Goal: Transaction & Acquisition: Purchase product/service

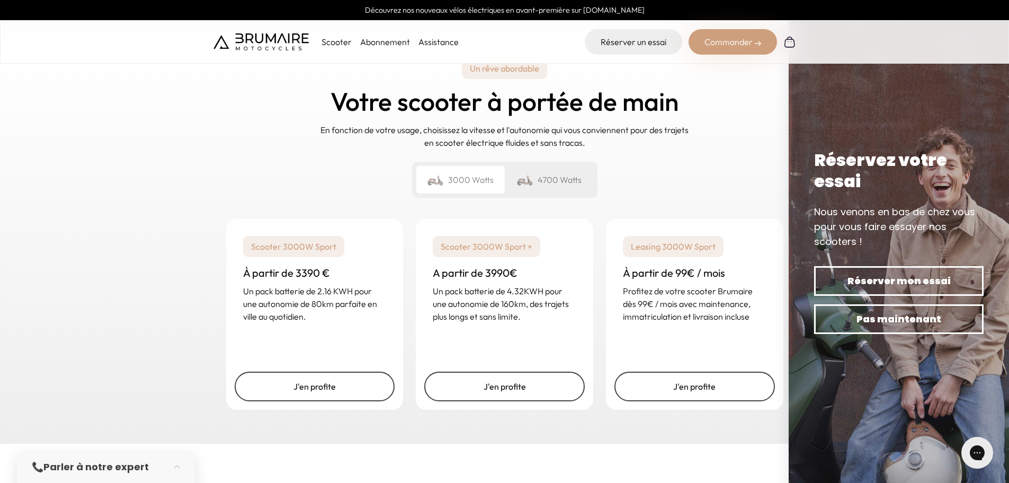
scroll to position [1536, 0]
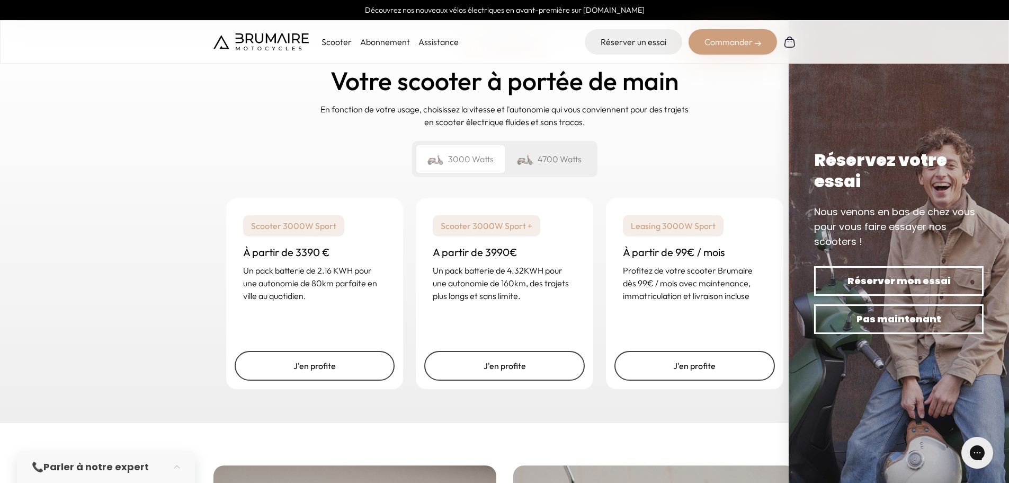
click at [552, 158] on div "4700 Watts" at bounding box center [549, 159] width 88 height 28
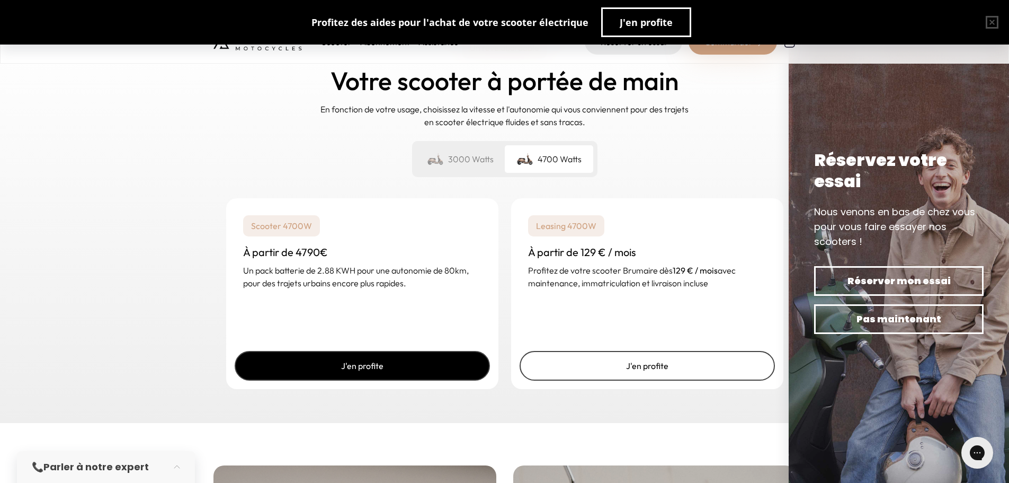
click at [363, 372] on link "J'en profite" at bounding box center [362, 366] width 255 height 30
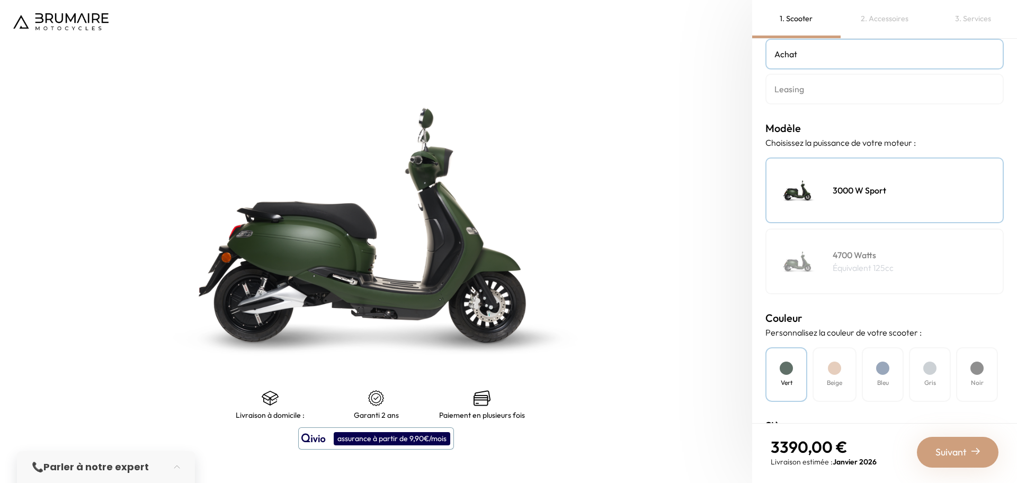
scroll to position [53, 0]
click at [926, 261] on div "4700 Watts Équivalent 125cc" at bounding box center [885, 259] width 238 height 66
click at [837, 373] on div "Beige" at bounding box center [835, 371] width 44 height 55
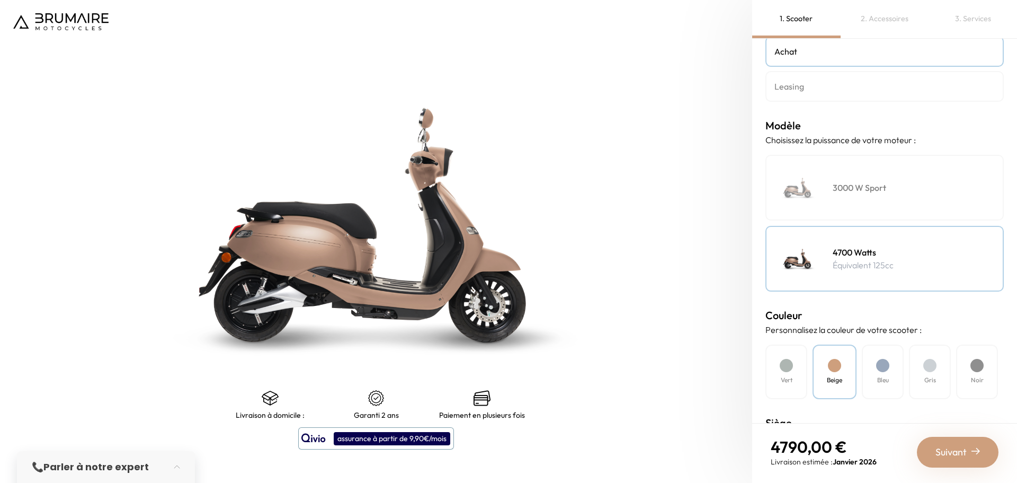
click at [876, 369] on div "Bleu" at bounding box center [883, 371] width 42 height 55
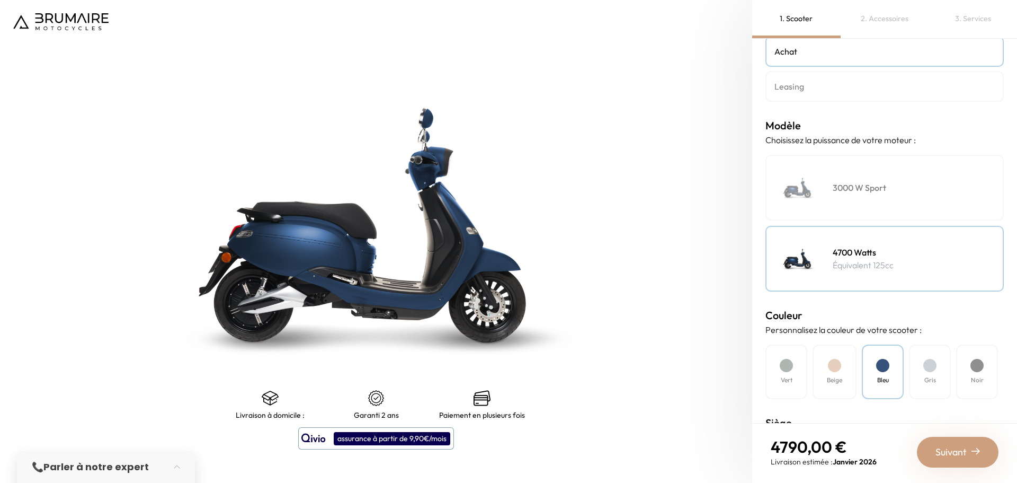
click at [920, 370] on div "Gris" at bounding box center [930, 371] width 42 height 55
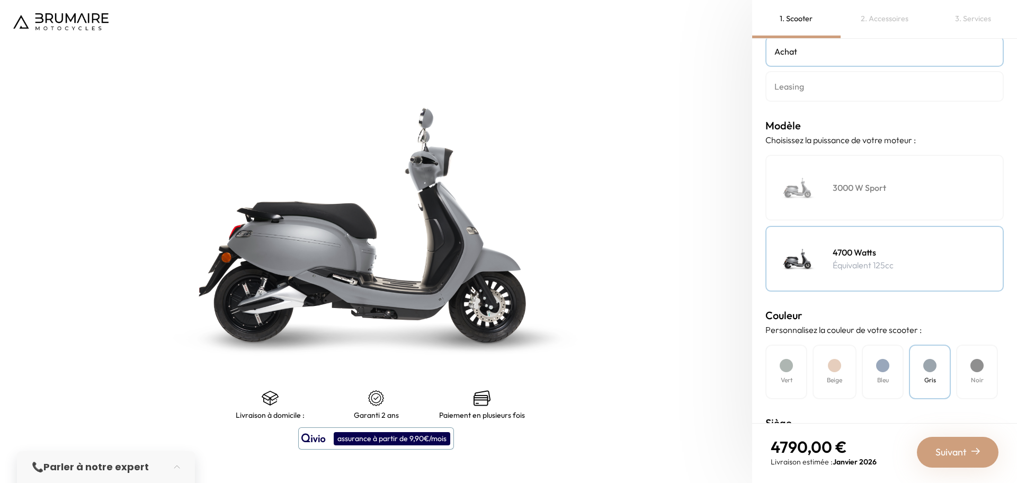
click at [970, 366] on div "Noir" at bounding box center [977, 371] width 42 height 55
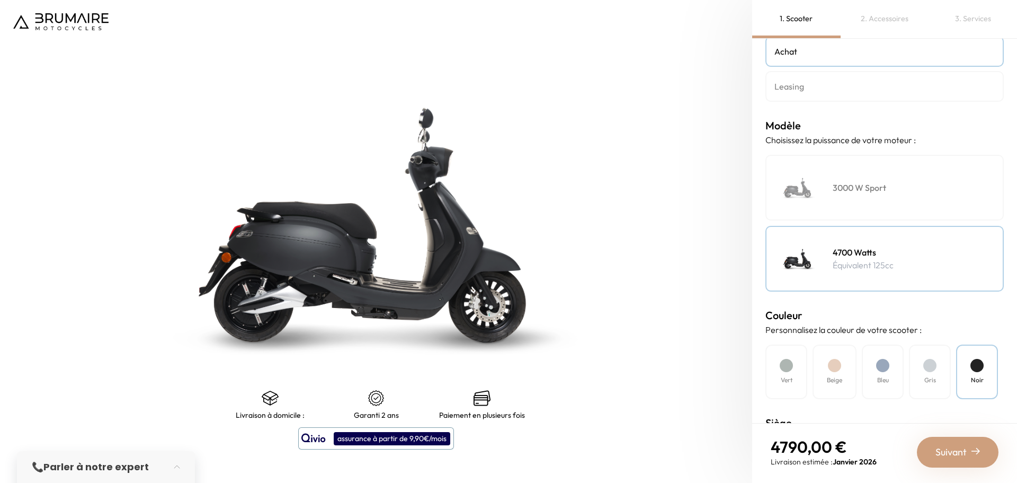
click at [893, 185] on div "3000 W Sport" at bounding box center [885, 188] width 238 height 66
click at [892, 256] on h4 "4700 Watts" at bounding box center [863, 252] width 61 height 13
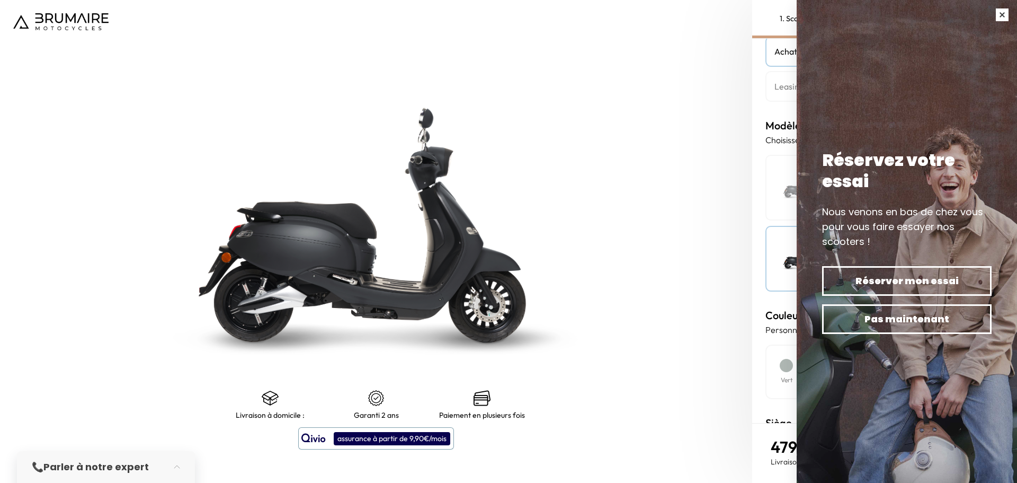
click at [1004, 15] on button "button" at bounding box center [1003, 15] width 30 height 30
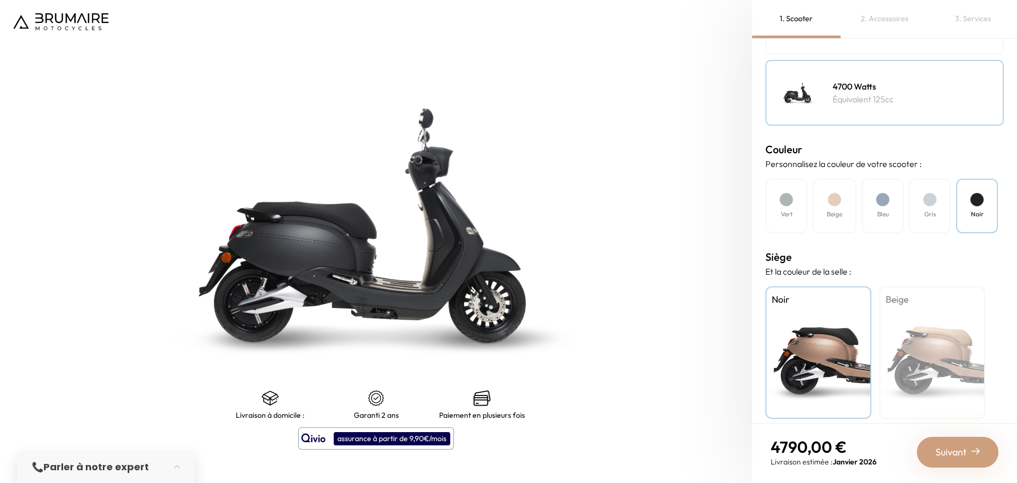
scroll to position [228, 0]
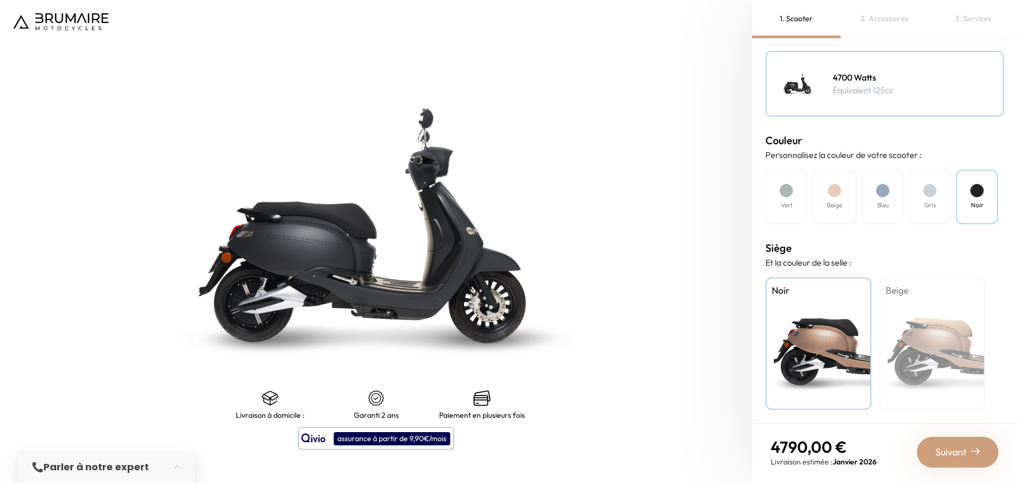
click at [927, 342] on div "Beige" at bounding box center [932, 343] width 106 height 132
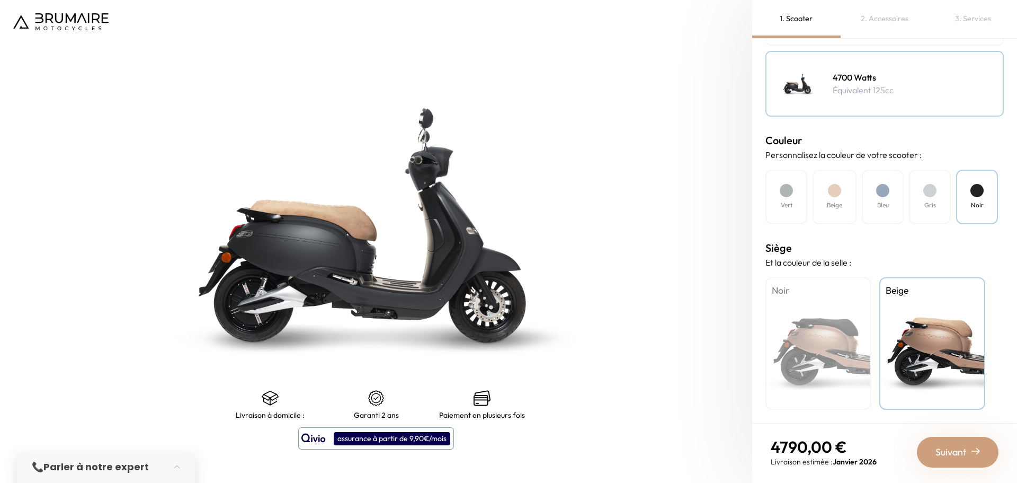
click at [845, 209] on div "Beige" at bounding box center [835, 197] width 44 height 55
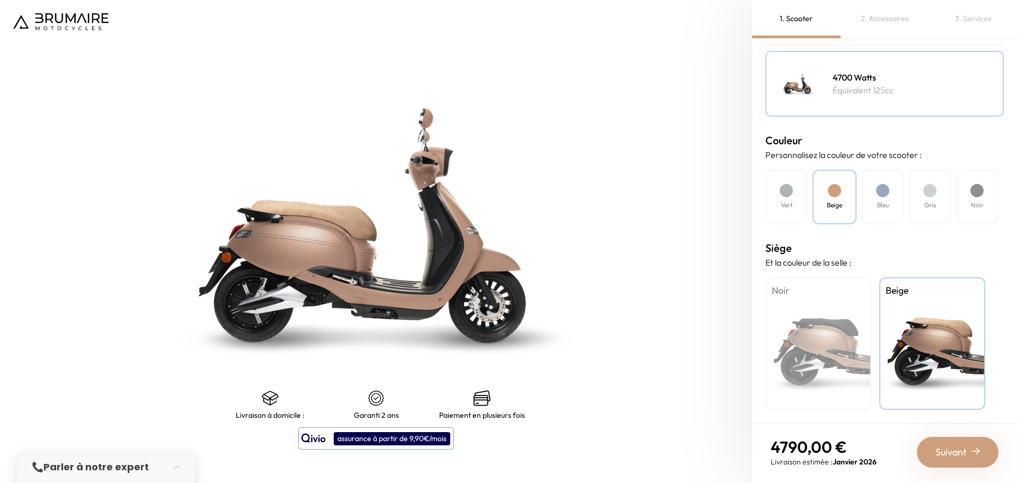
click at [890, 201] on div "Bleu" at bounding box center [883, 197] width 42 height 55
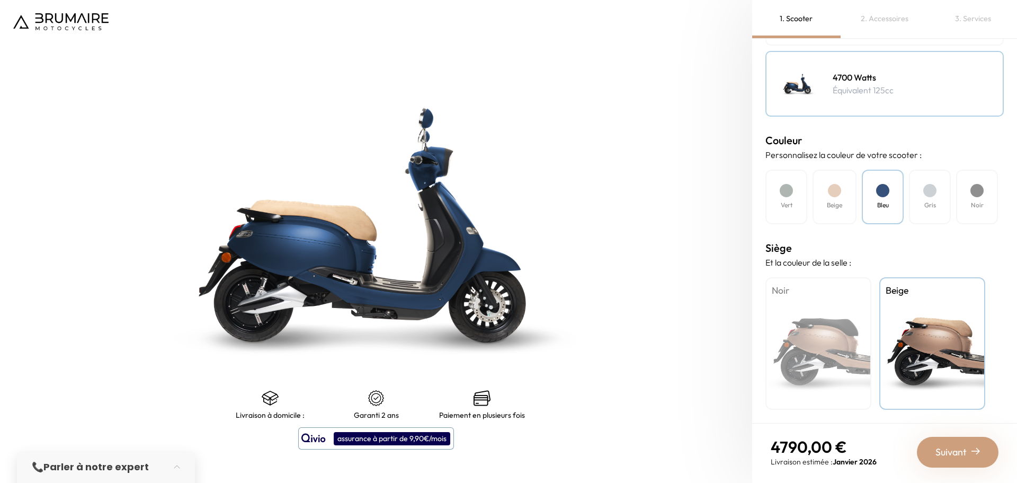
click at [925, 194] on div "Gris" at bounding box center [930, 197] width 42 height 55
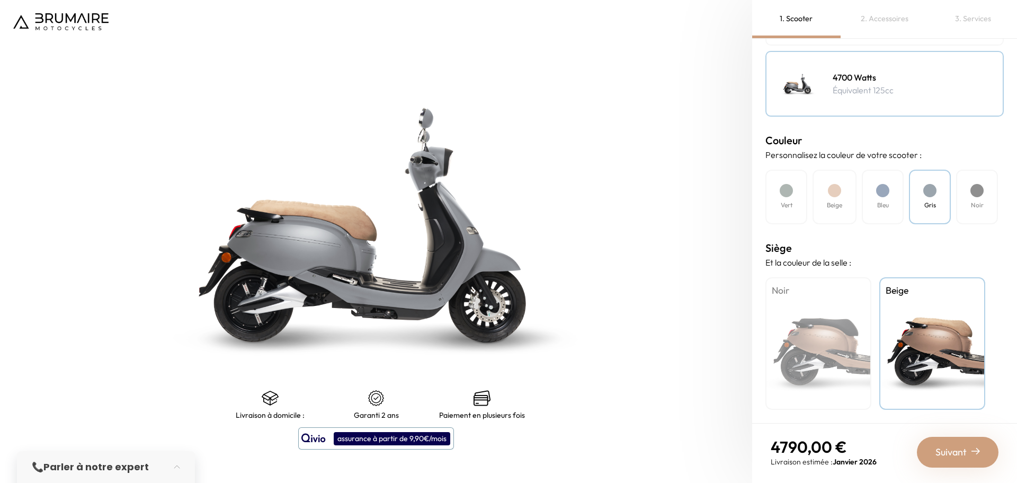
click at [983, 195] on div "Noir" at bounding box center [977, 197] width 42 height 55
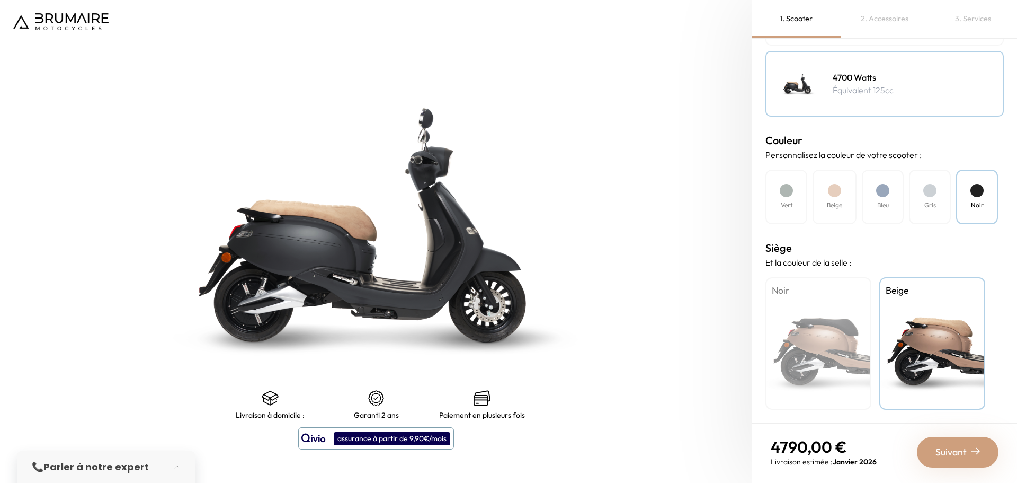
click at [783, 349] on div "Noir" at bounding box center [819, 343] width 106 height 132
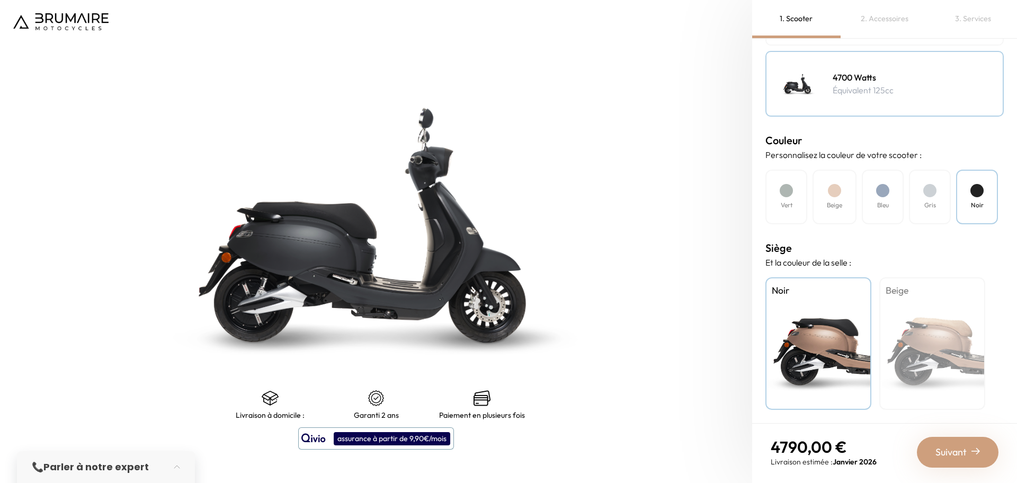
click at [962, 457] on span "Suivant" at bounding box center [951, 452] width 31 height 15
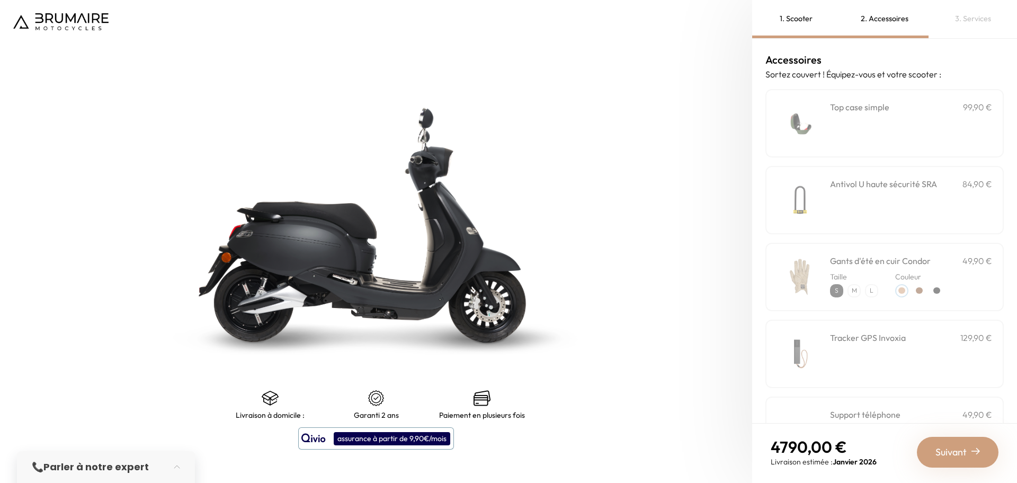
click at [832, 120] on div "**********" at bounding box center [911, 123] width 162 height 45
click at [852, 121] on div "**********" at bounding box center [911, 123] width 162 height 45
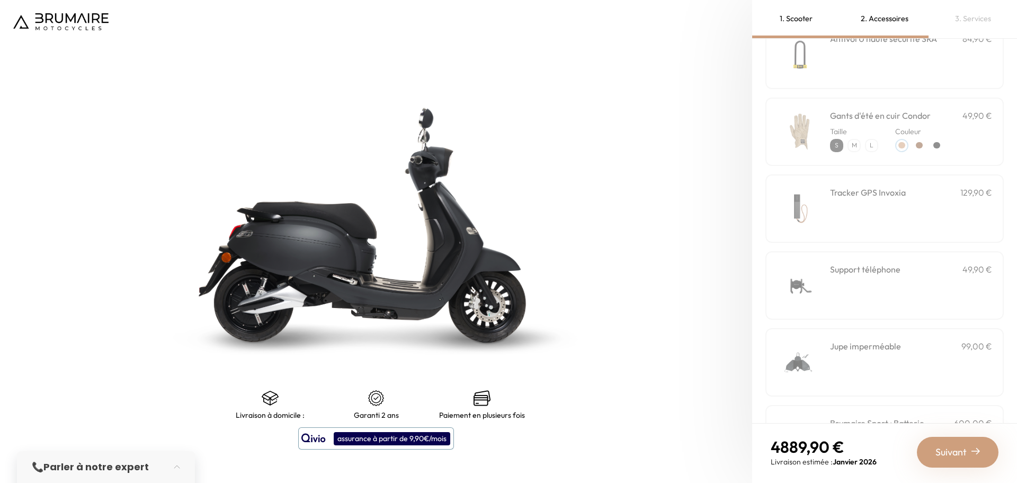
scroll to position [159, 0]
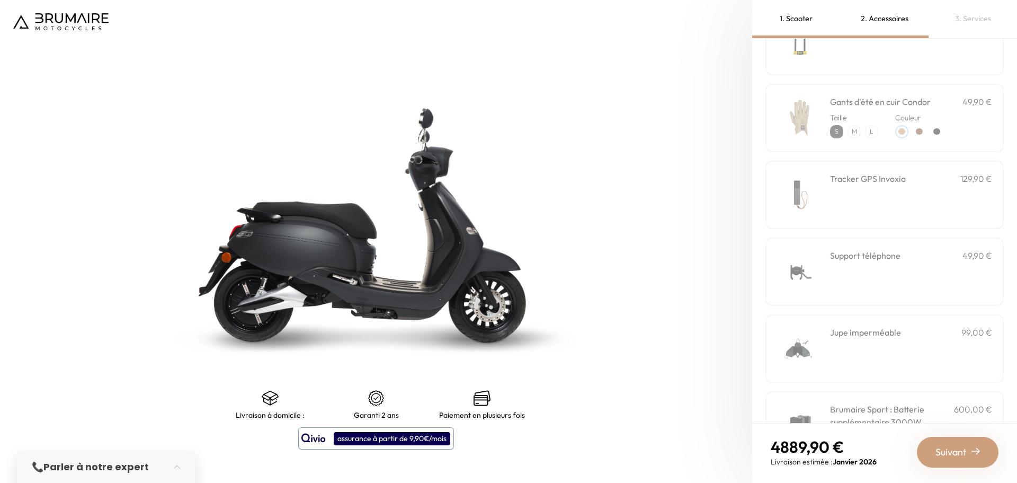
click at [878, 259] on h3 "Support téléphone" at bounding box center [865, 255] width 70 height 13
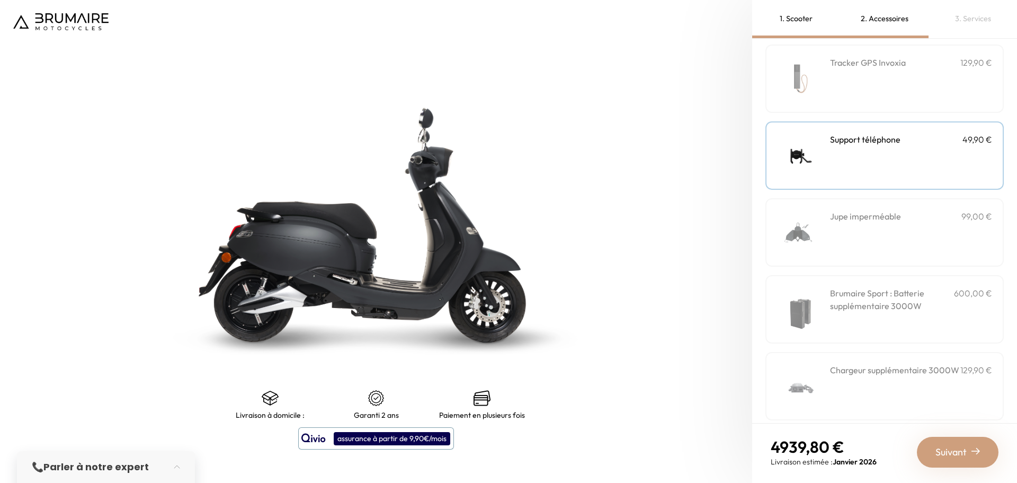
scroll to position [286, 0]
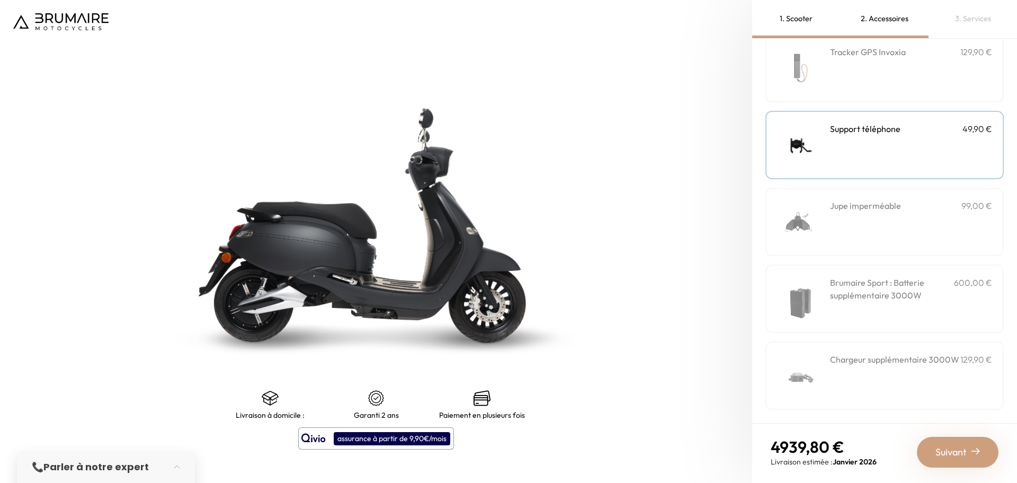
click at [935, 452] on div "Suivant" at bounding box center [958, 452] width 82 height 31
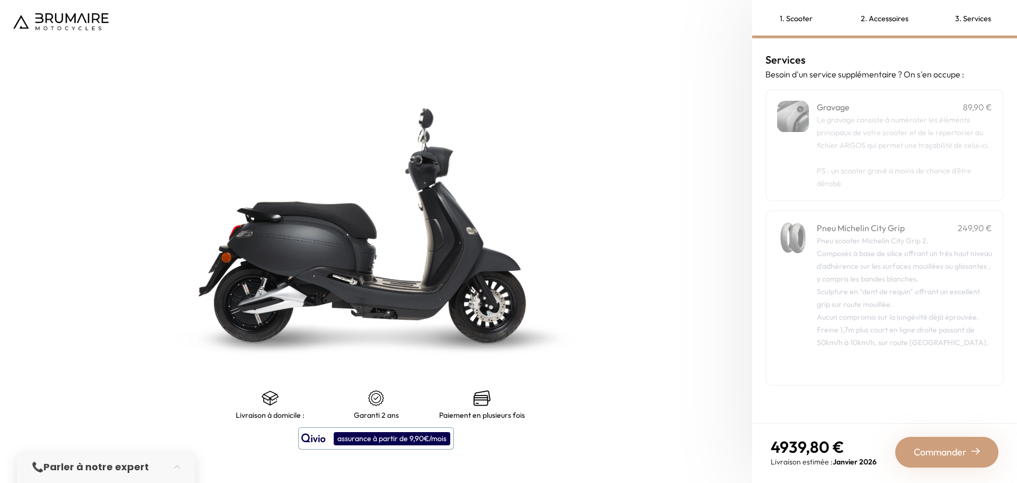
click at [896, 123] on span "Le gravage consiste à numéroter les éléments principaux de votre scooter et de …" at bounding box center [903, 132] width 173 height 35
click at [891, 272] on div "Pneu scooter Michelin City Grip 2. Composés à base de silice offrant un très ha…" at bounding box center [904, 304] width 175 height 140
click at [941, 448] on span "Commander" at bounding box center [940, 452] width 53 height 15
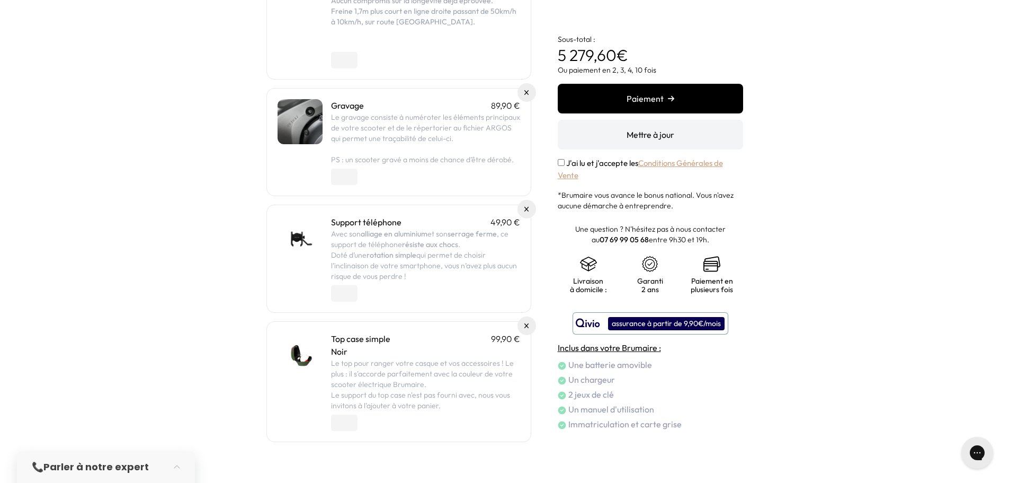
scroll to position [347, 0]
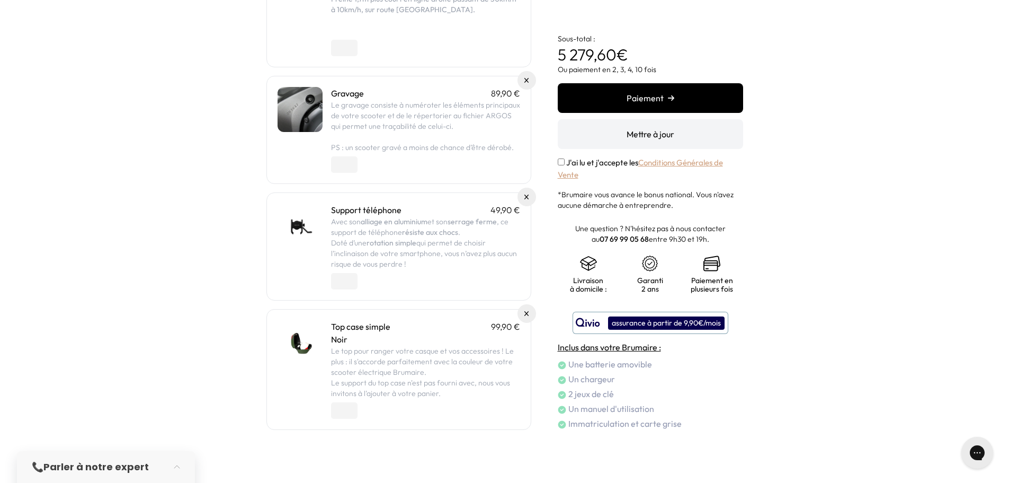
click at [375, 335] on p "Noir" at bounding box center [425, 339] width 189 height 13
click at [363, 323] on link "Top case simple" at bounding box center [360, 326] width 59 height 11
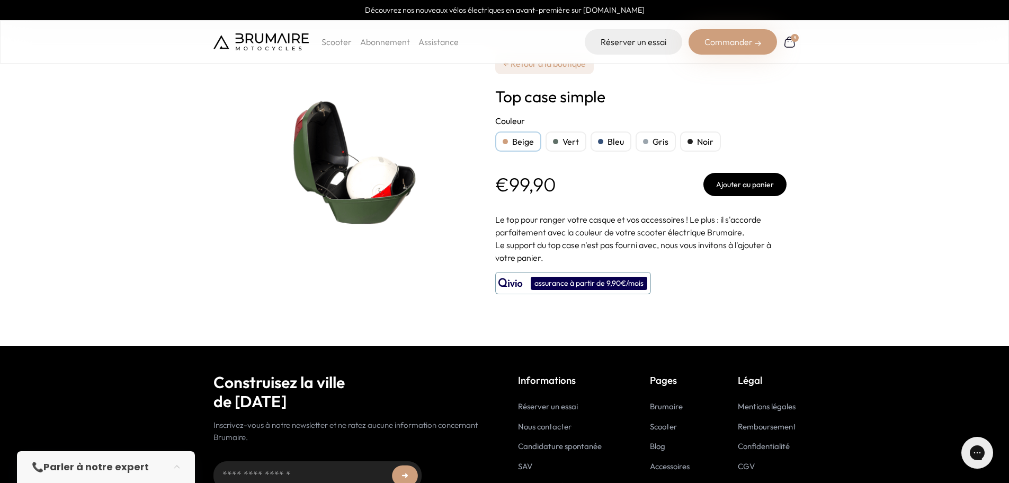
click at [695, 139] on div "Noir" at bounding box center [700, 141] width 41 height 20
click at [657, 142] on div "Gris" at bounding box center [656, 141] width 40 height 20
drag, startPoint x: 614, startPoint y: 146, endPoint x: 620, endPoint y: 147, distance: 5.9
click at [614, 146] on div "Bleu" at bounding box center [611, 141] width 41 height 20
click at [688, 141] on div at bounding box center [690, 141] width 5 height 5
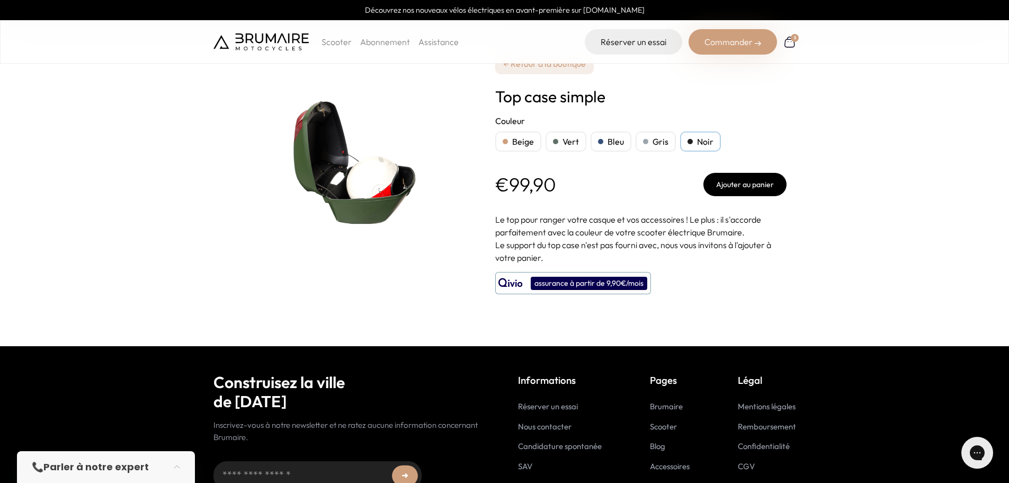
click at [758, 179] on button "Ajouter au panier" at bounding box center [745, 184] width 83 height 23
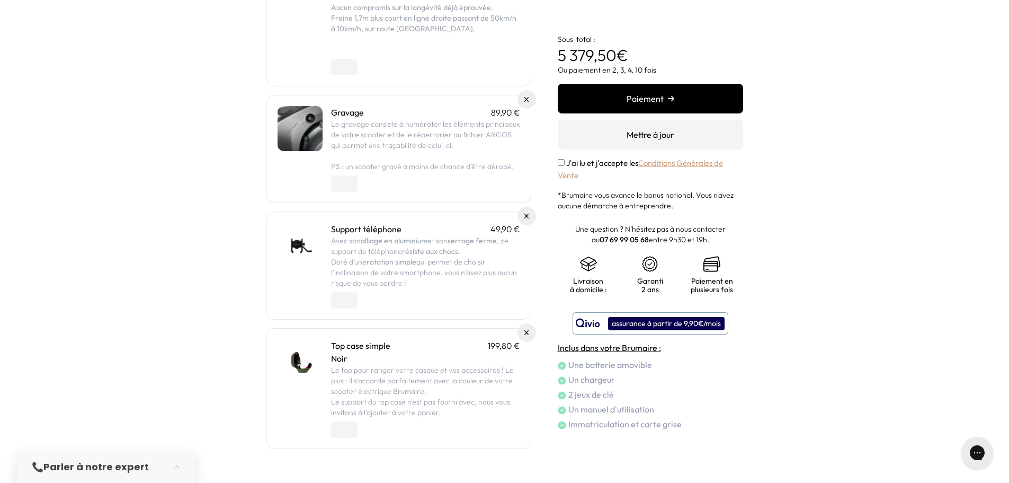
scroll to position [347, 0]
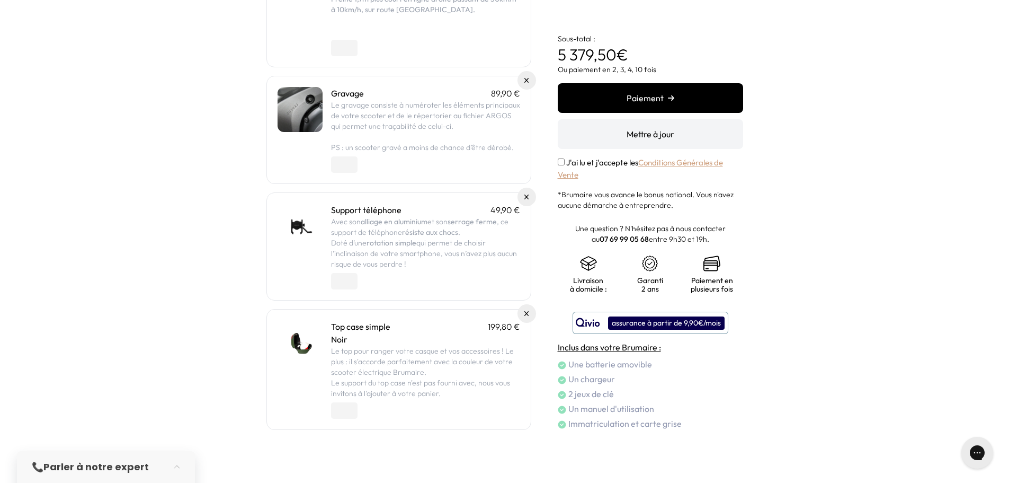
click at [407, 374] on p "Le top pour ranger votre casque et vos accessoires ! Le plus : il s'accorde par…" at bounding box center [425, 361] width 189 height 32
type input "*"
click at [351, 413] on input "*" at bounding box center [344, 410] width 26 height 16
click at [446, 337] on p "Noir" at bounding box center [425, 339] width 189 height 13
drag, startPoint x: 403, startPoint y: 219, endPoint x: 395, endPoint y: 220, distance: 7.5
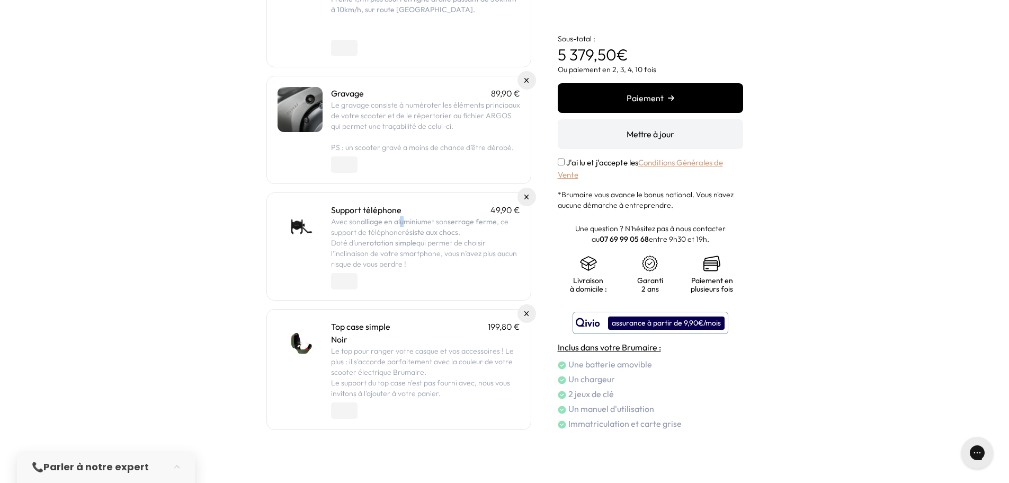
click at [398, 220] on strong "alliage en aluminium" at bounding box center [394, 222] width 67 height 10
click at [376, 209] on link "Support téléphone" at bounding box center [366, 210] width 70 height 11
